Goal: Information Seeking & Learning: Learn about a topic

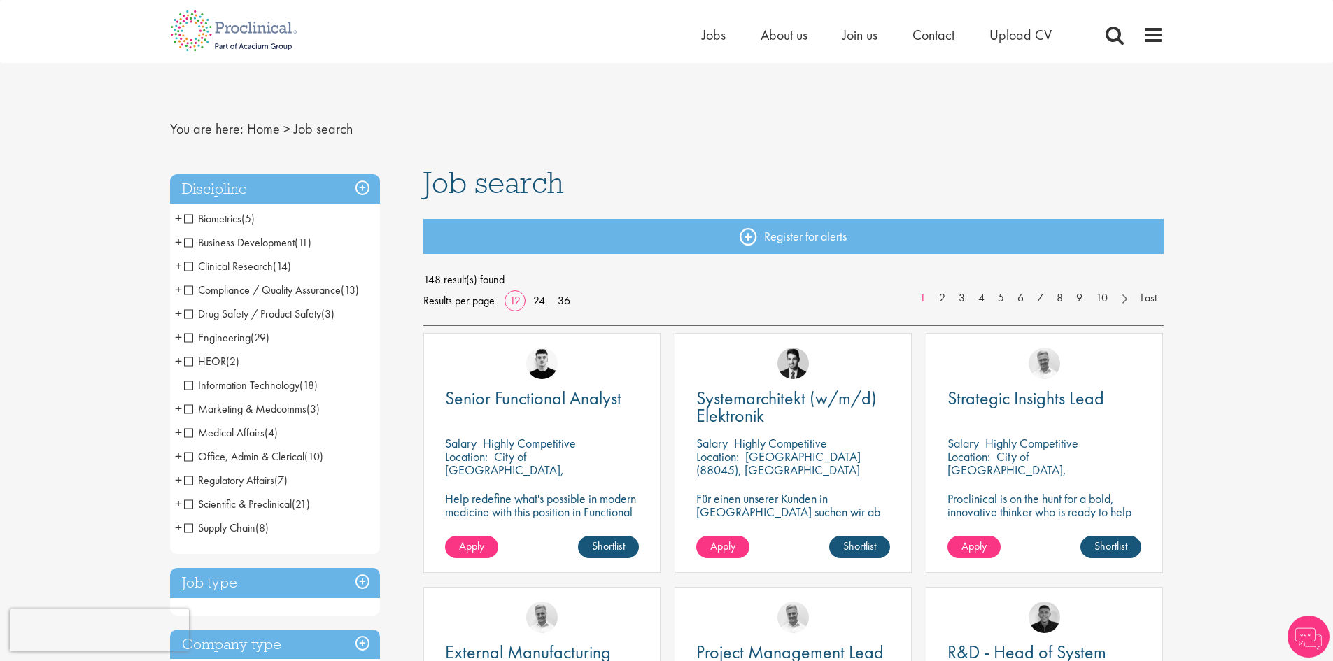
scroll to position [55316, 0]
click at [185, 337] on span "Engineering" at bounding box center [217, 337] width 66 height 15
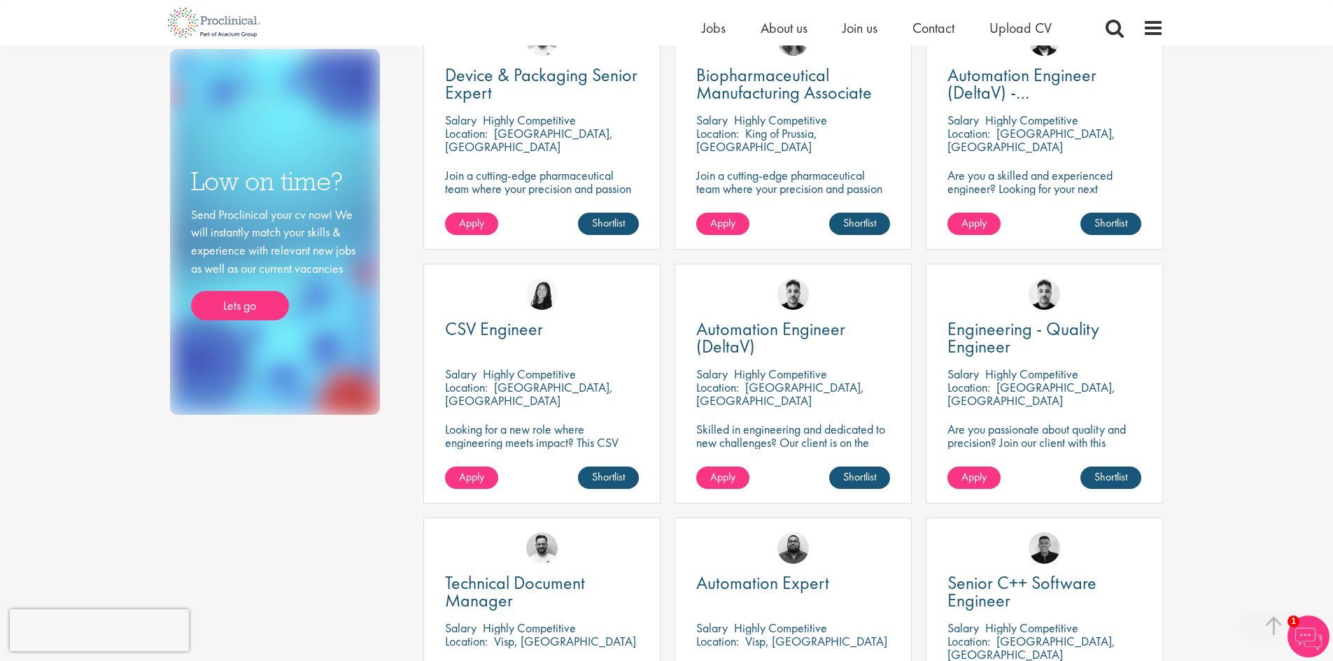
scroll to position [910, 0]
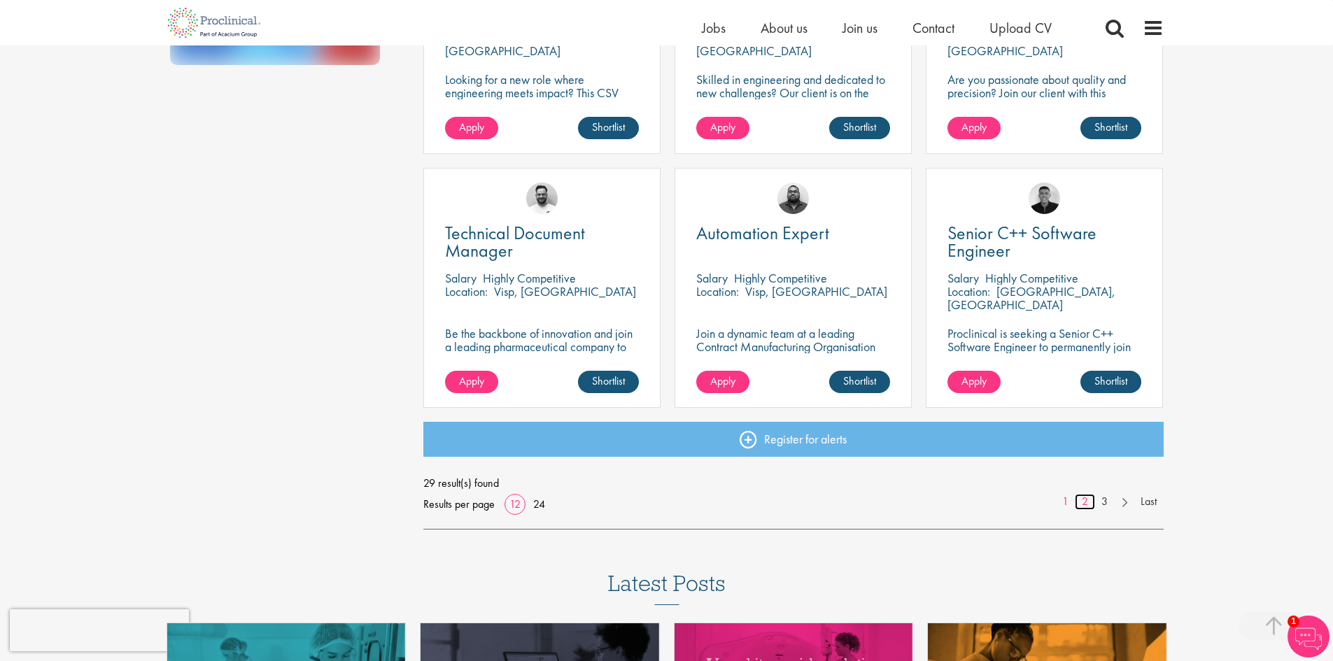
click at [1087, 503] on link "2" at bounding box center [1085, 502] width 20 height 16
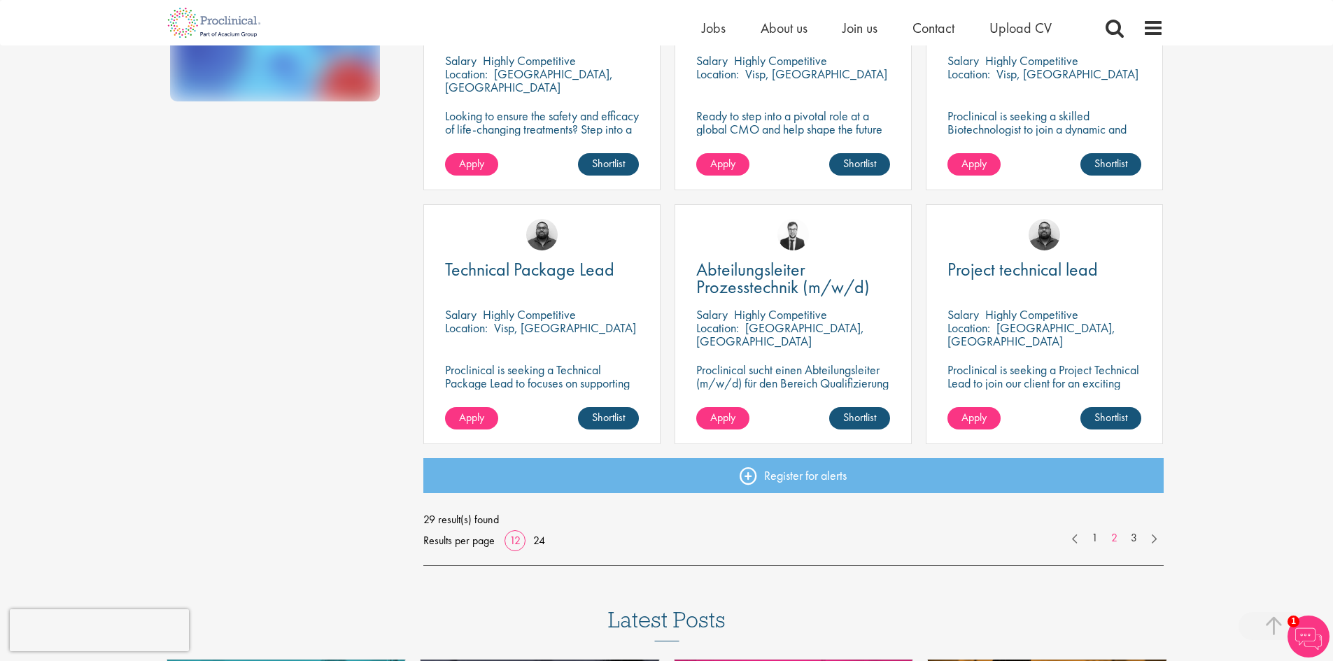
scroll to position [1049, 0]
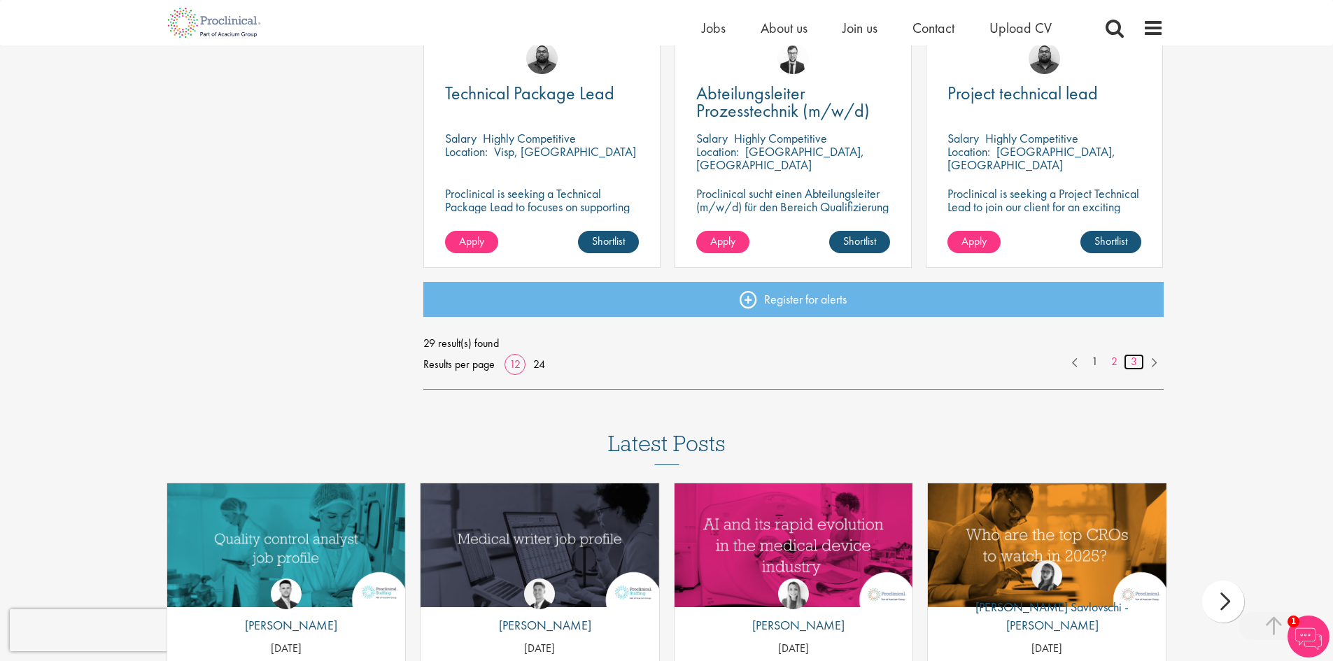
click at [1130, 359] on link "3" at bounding box center [1134, 362] width 20 height 16
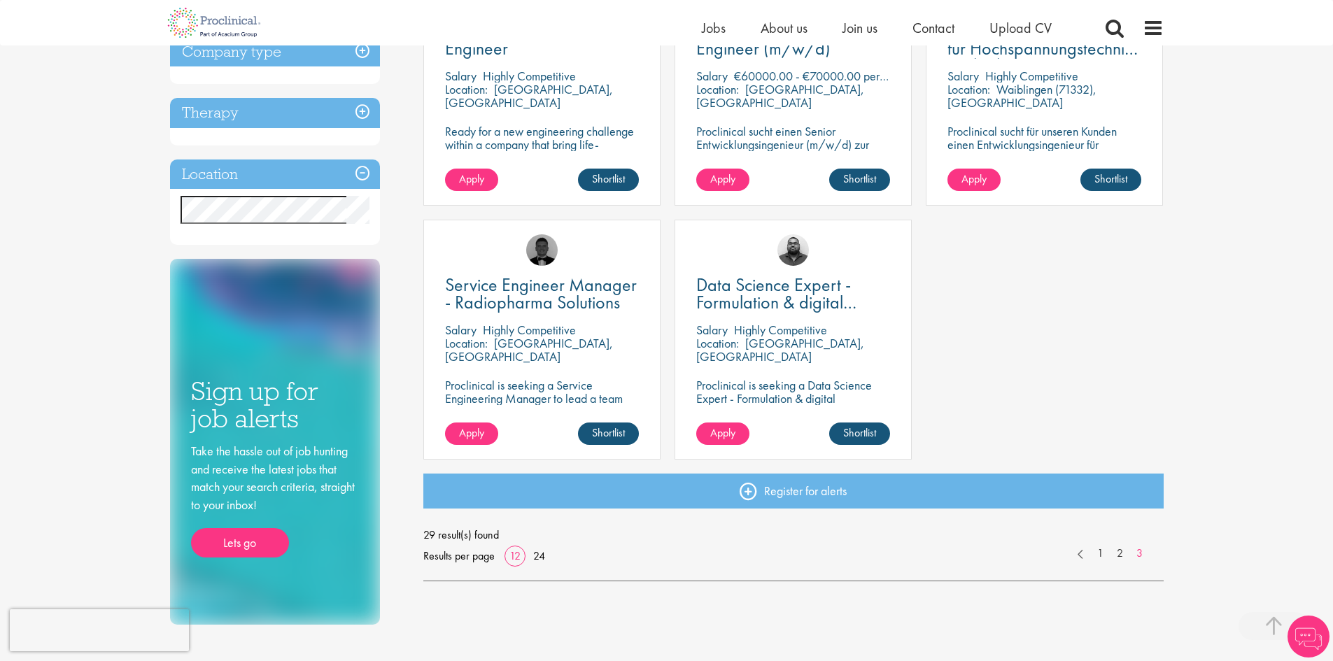
scroll to position [55316, 0]
click at [1101, 551] on link "1" at bounding box center [1100, 554] width 20 height 16
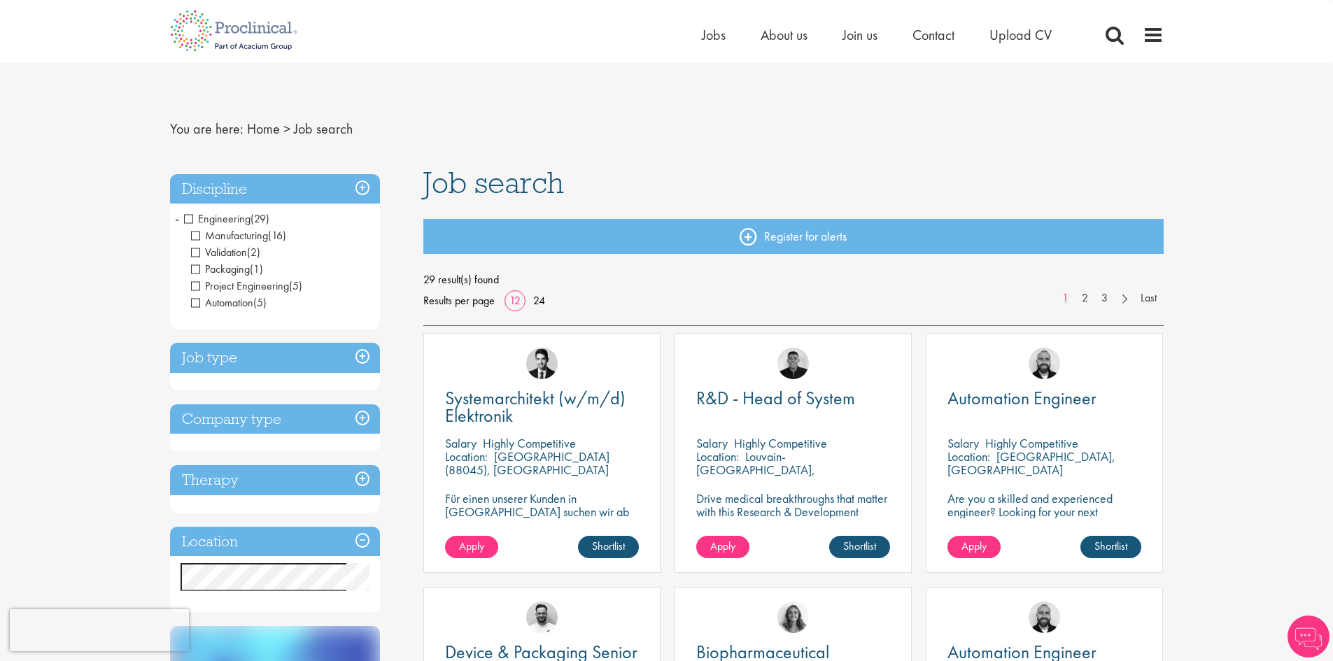
scroll to position [55316, 0]
click at [799, 415] on div "R&D - Head of System" at bounding box center [793, 408] width 194 height 36
click at [800, 404] on span "R&D - Head of System" at bounding box center [775, 398] width 159 height 24
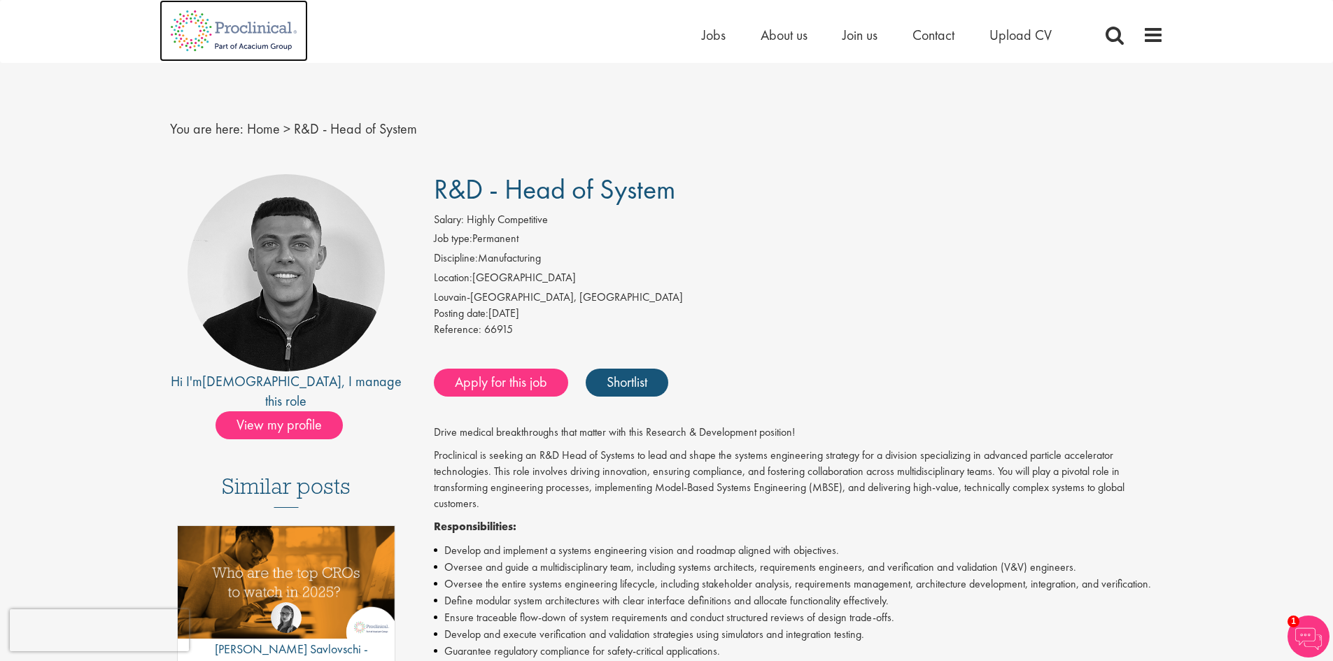
click at [249, 36] on img at bounding box center [234, 31] width 148 height 62
